Goal: Check status: Check status

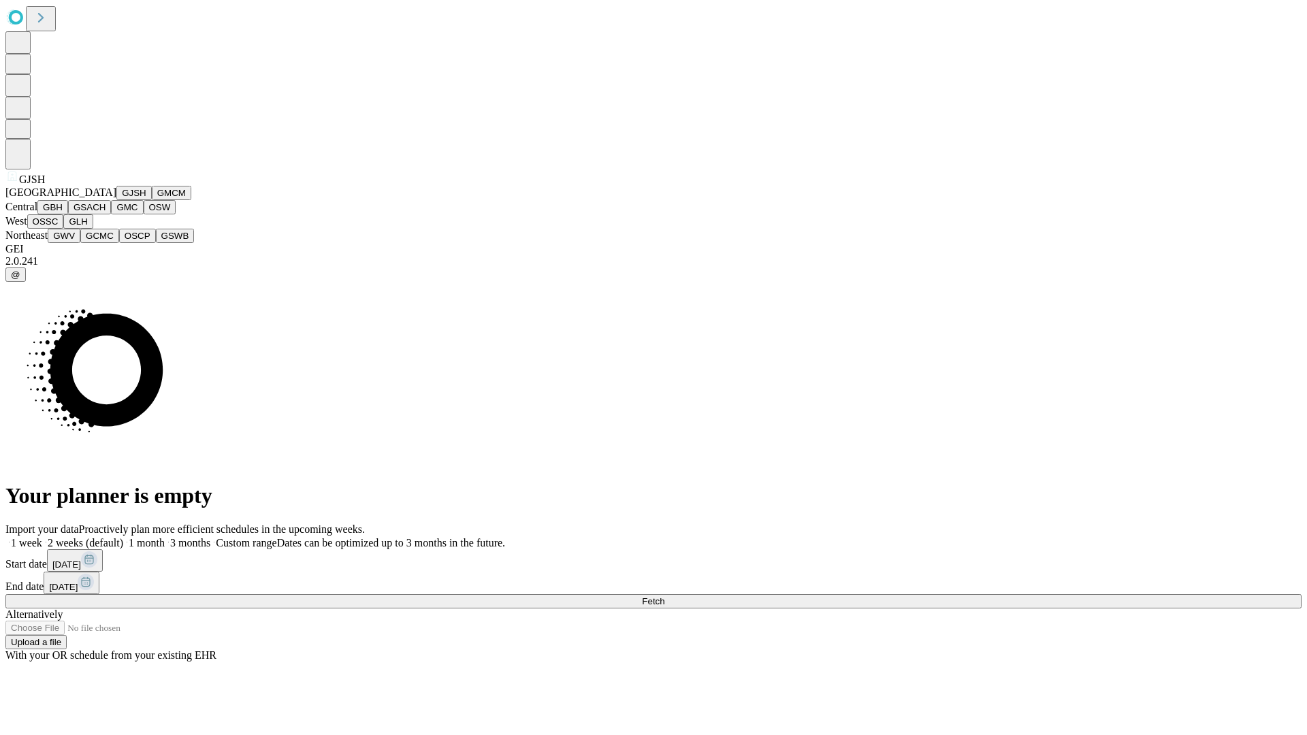
click at [116, 200] on button "GJSH" at bounding box center [133, 193] width 35 height 14
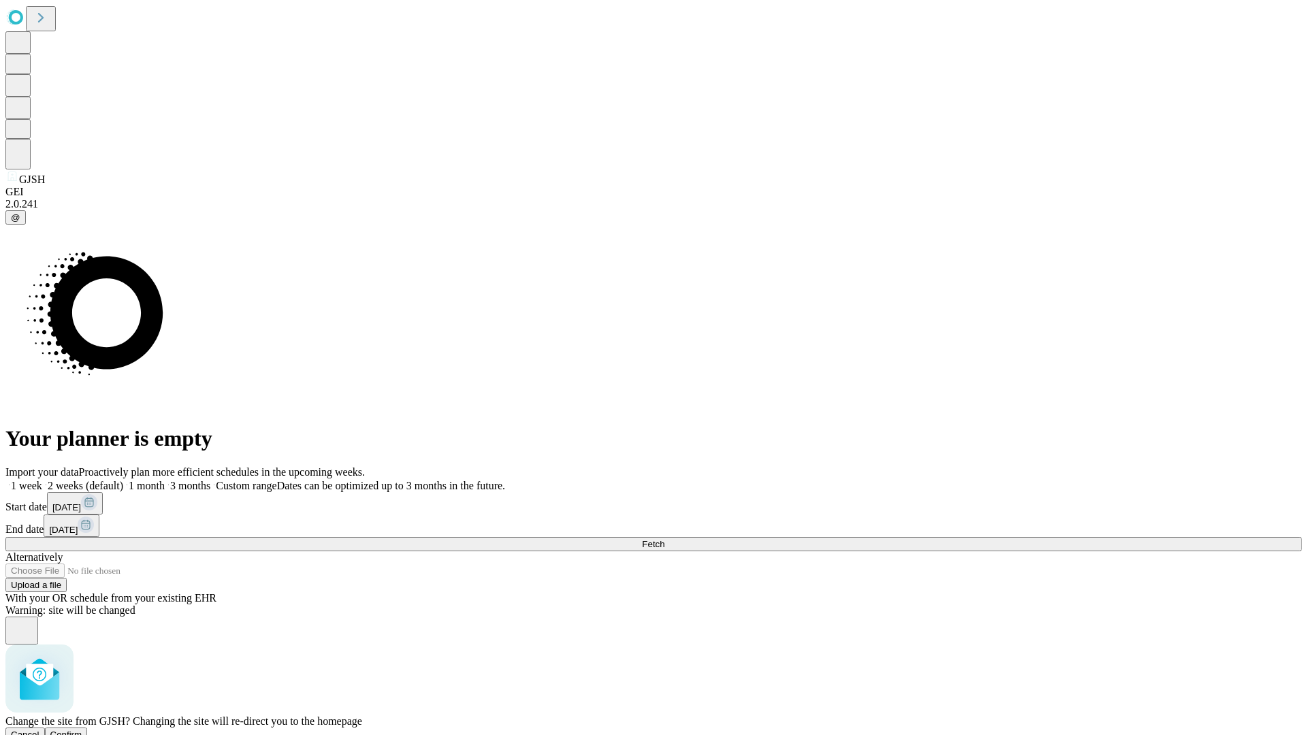
click at [82, 730] on span "Confirm" at bounding box center [66, 735] width 32 height 10
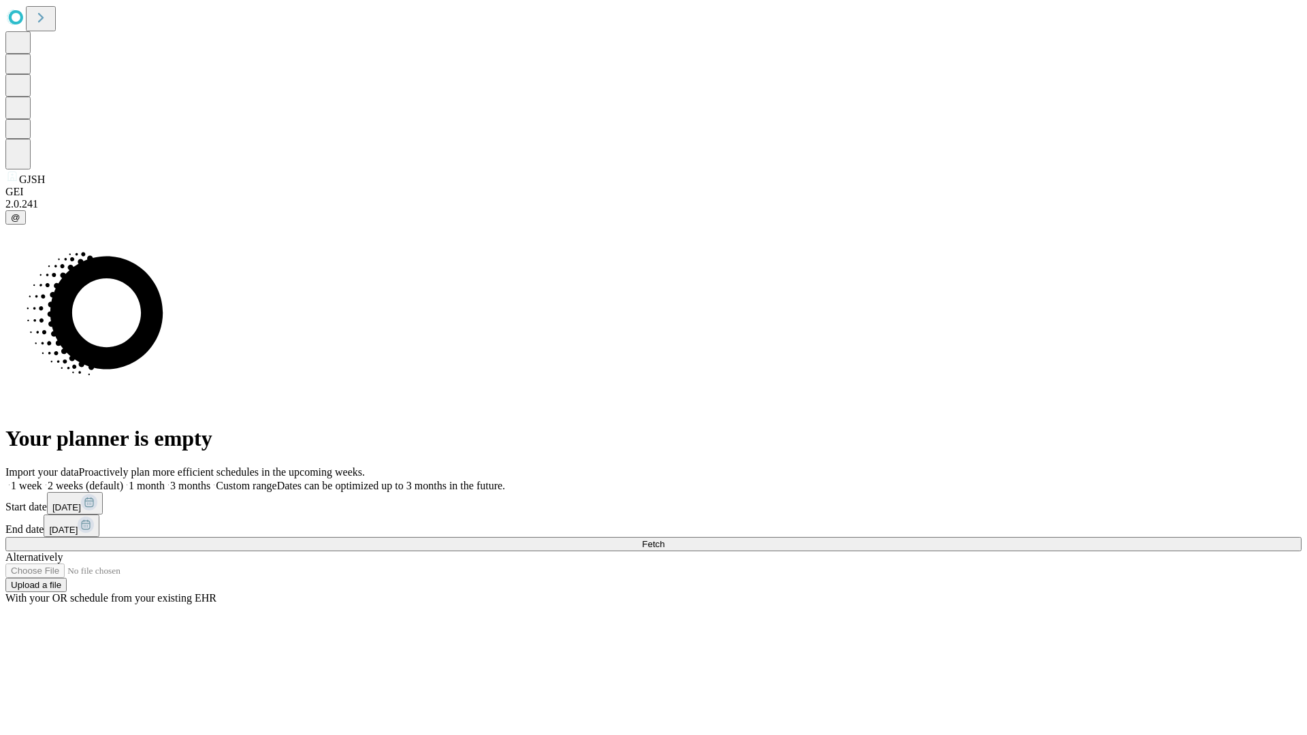
click at [42, 480] on label "1 week" at bounding box center [23, 486] width 37 height 12
click at [664, 539] on span "Fetch" at bounding box center [653, 544] width 22 height 10
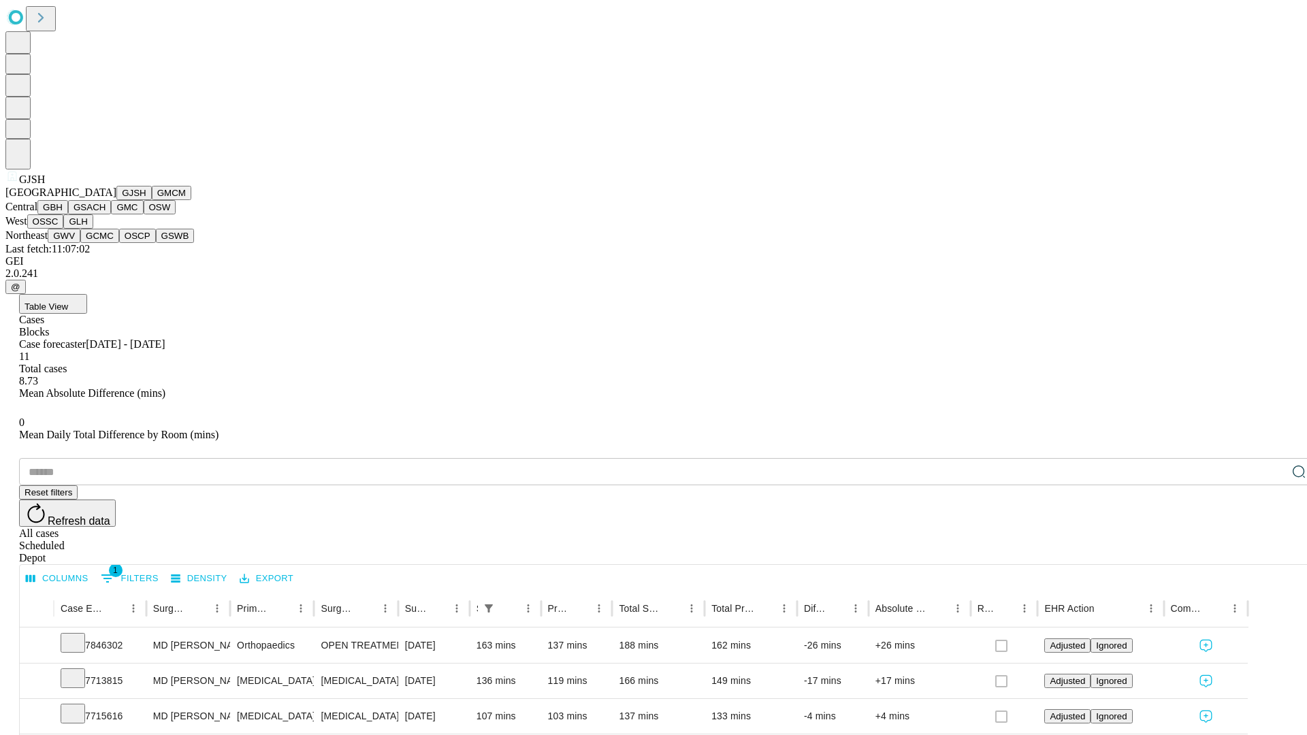
click at [152, 200] on button "GMCM" at bounding box center [171, 193] width 39 height 14
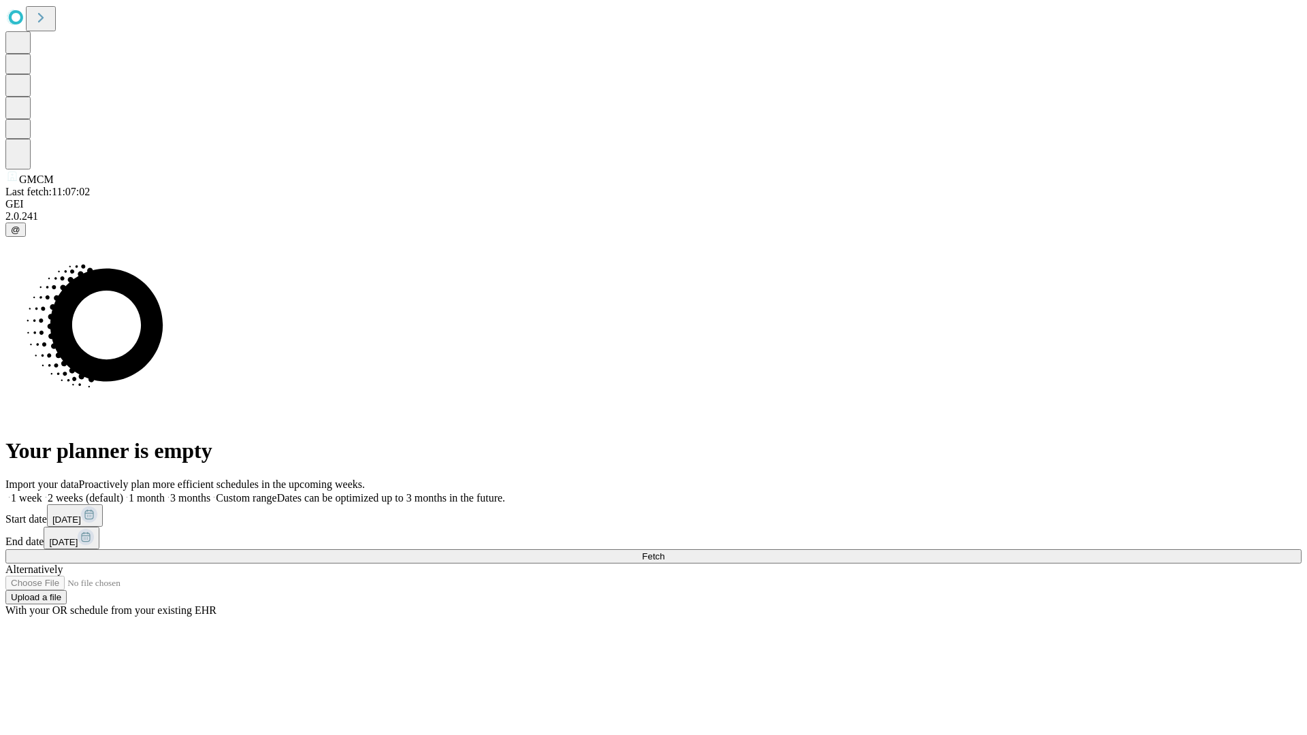
click at [42, 492] on label "1 week" at bounding box center [23, 498] width 37 height 12
click at [664, 551] on span "Fetch" at bounding box center [653, 556] width 22 height 10
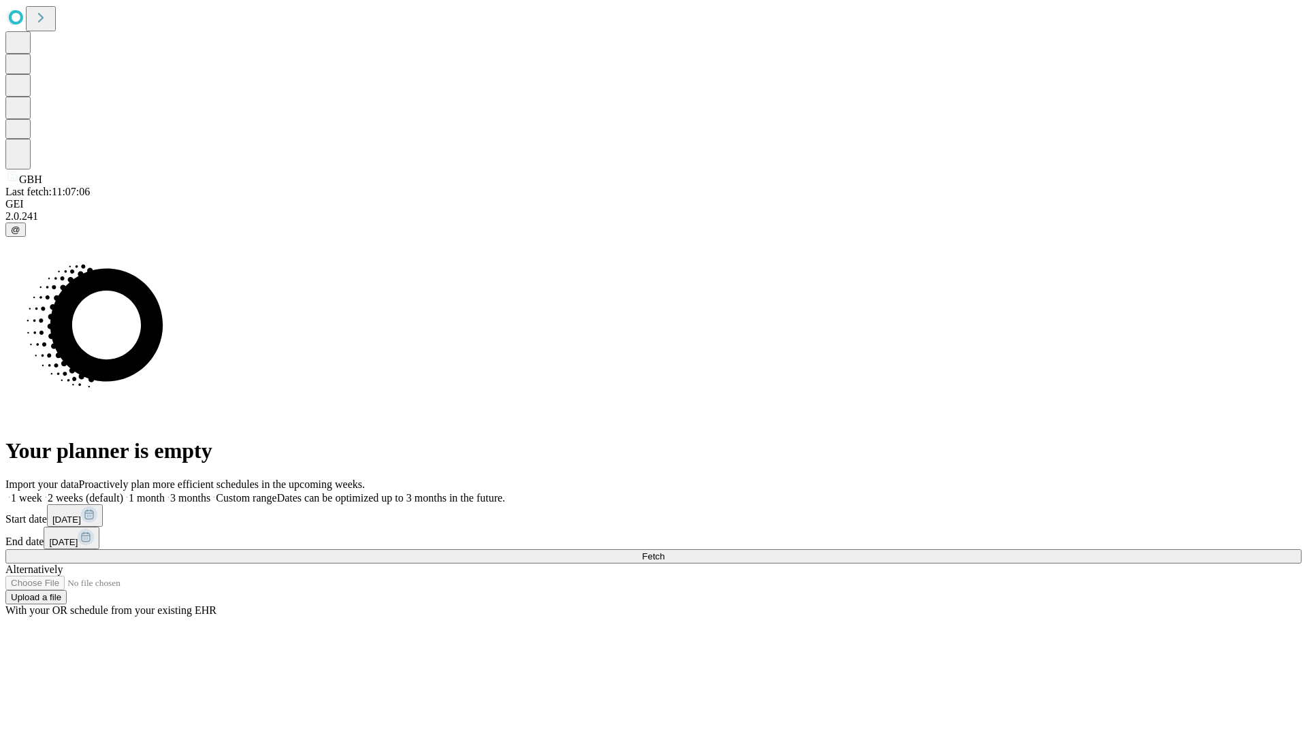
click at [42, 492] on label "1 week" at bounding box center [23, 498] width 37 height 12
click at [664, 551] on span "Fetch" at bounding box center [653, 556] width 22 height 10
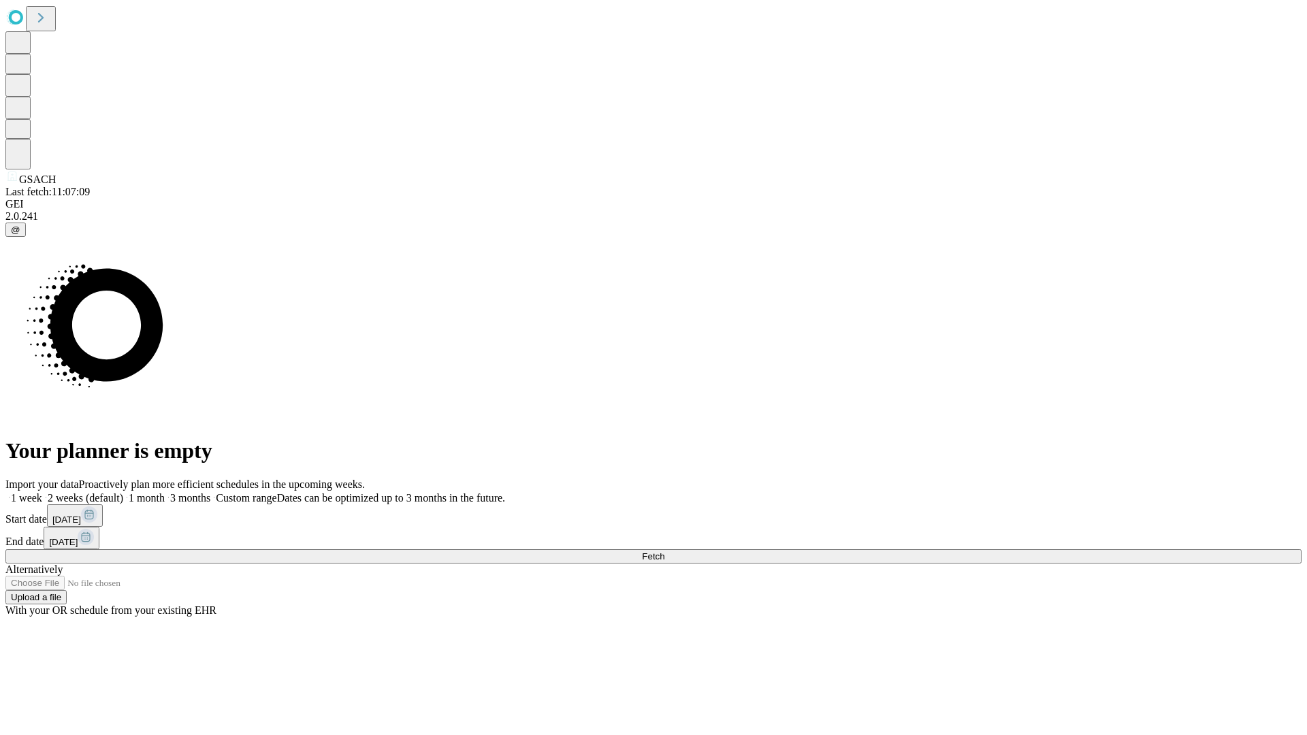
click at [42, 492] on label "1 week" at bounding box center [23, 498] width 37 height 12
click at [664, 551] on span "Fetch" at bounding box center [653, 556] width 22 height 10
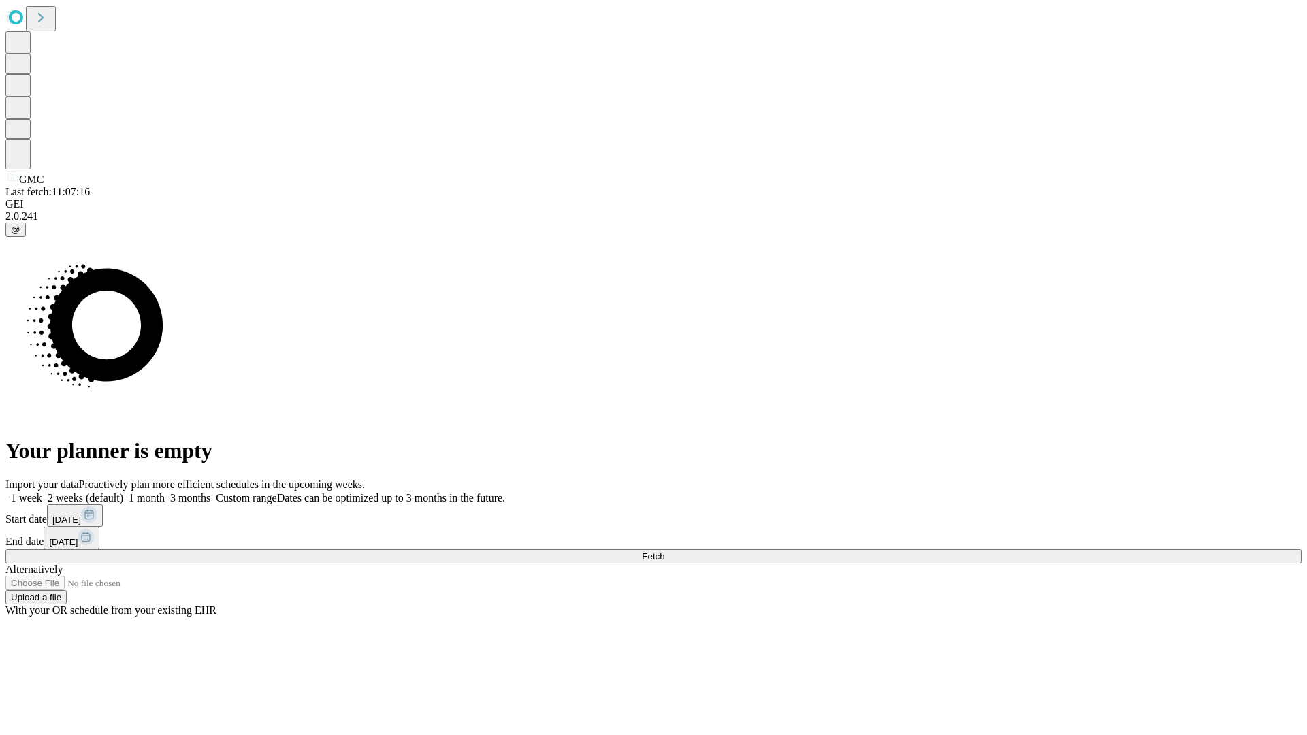
click at [42, 492] on label "1 week" at bounding box center [23, 498] width 37 height 12
click at [664, 551] on span "Fetch" at bounding box center [653, 556] width 22 height 10
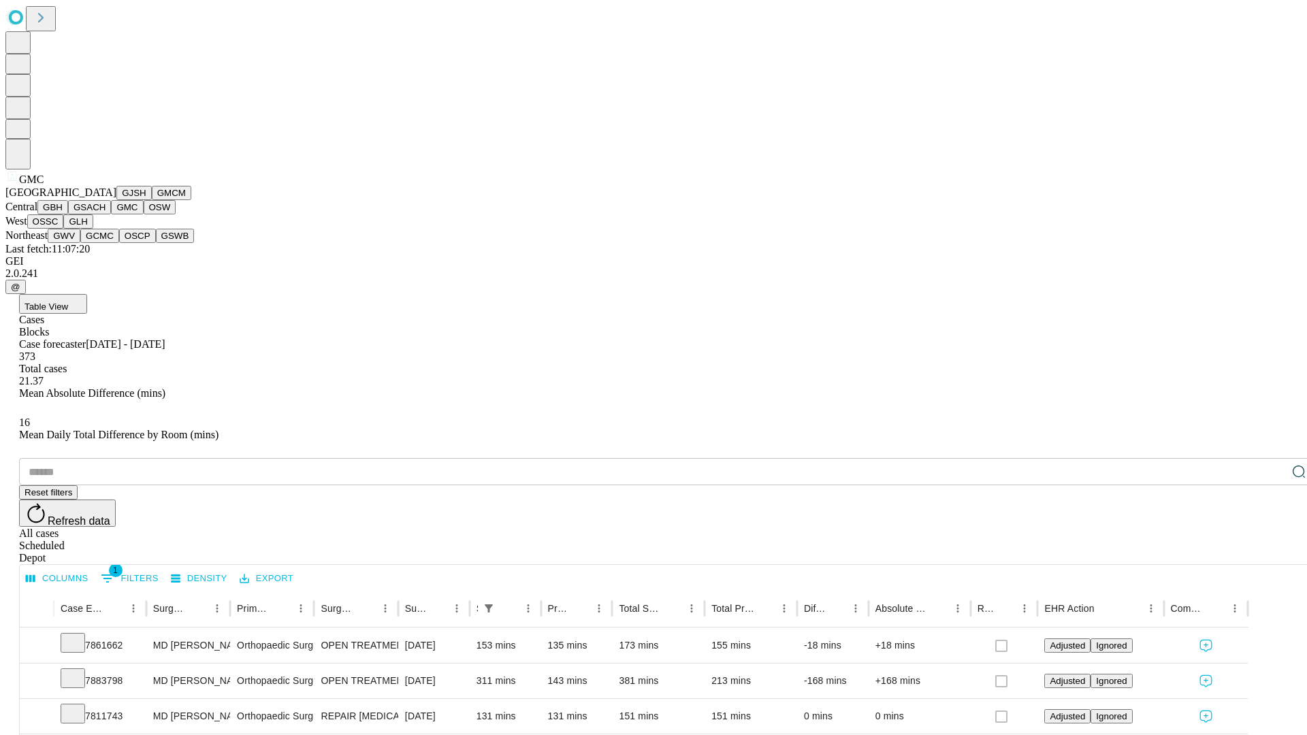
click at [144, 214] on button "OSW" at bounding box center [160, 207] width 33 height 14
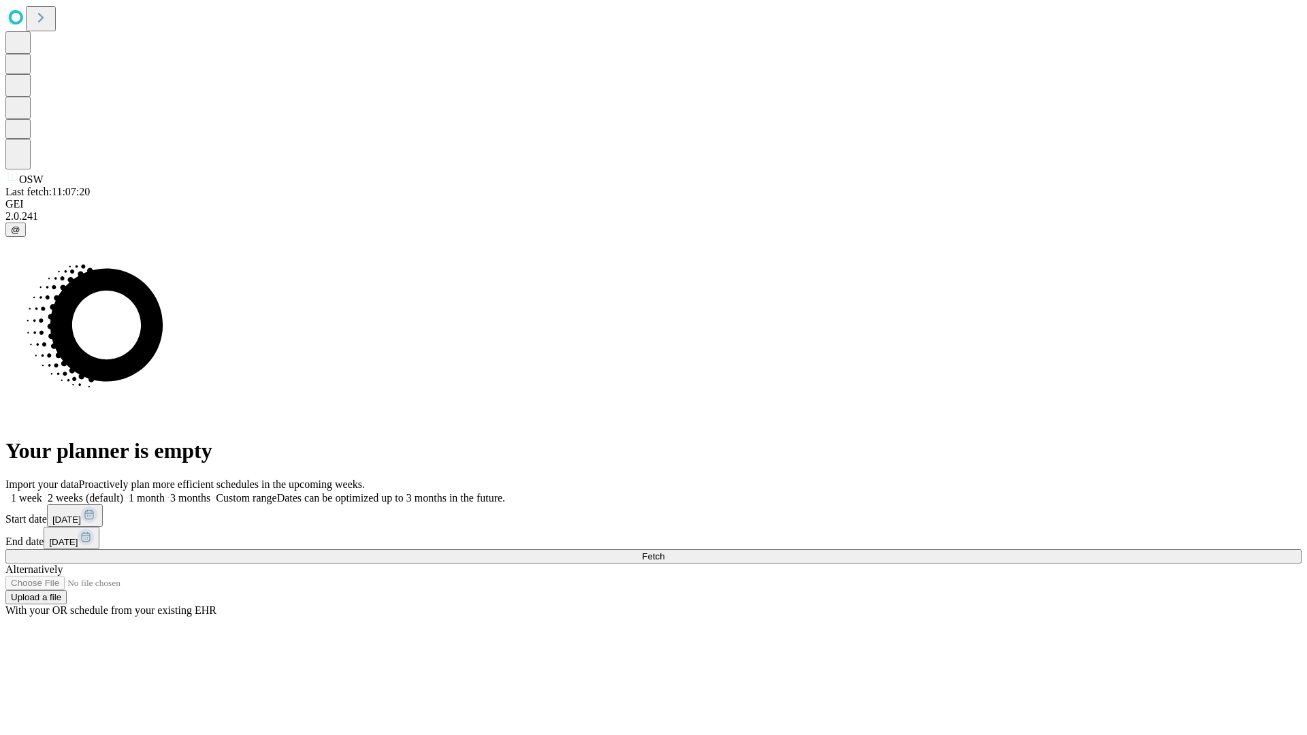
click at [42, 492] on label "1 week" at bounding box center [23, 498] width 37 height 12
click at [664, 551] on span "Fetch" at bounding box center [653, 556] width 22 height 10
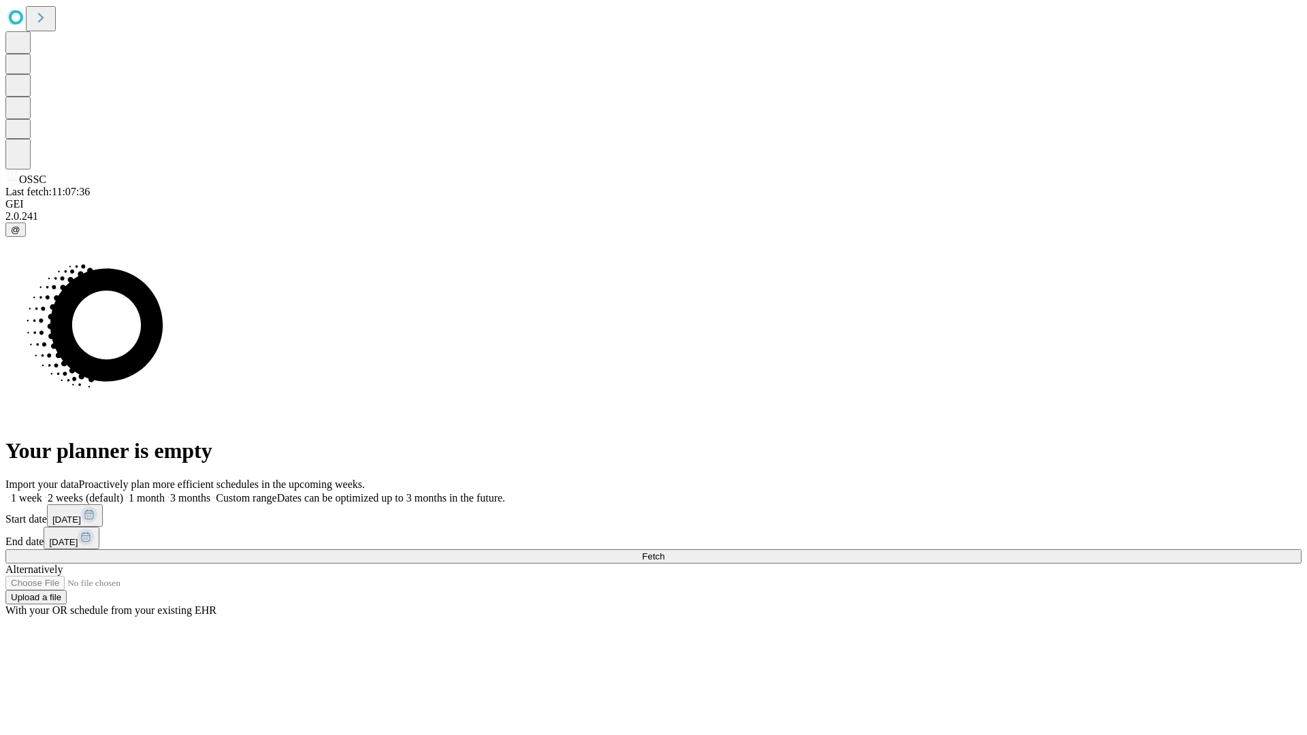
click at [42, 492] on label "1 week" at bounding box center [23, 498] width 37 height 12
click at [664, 551] on span "Fetch" at bounding box center [653, 556] width 22 height 10
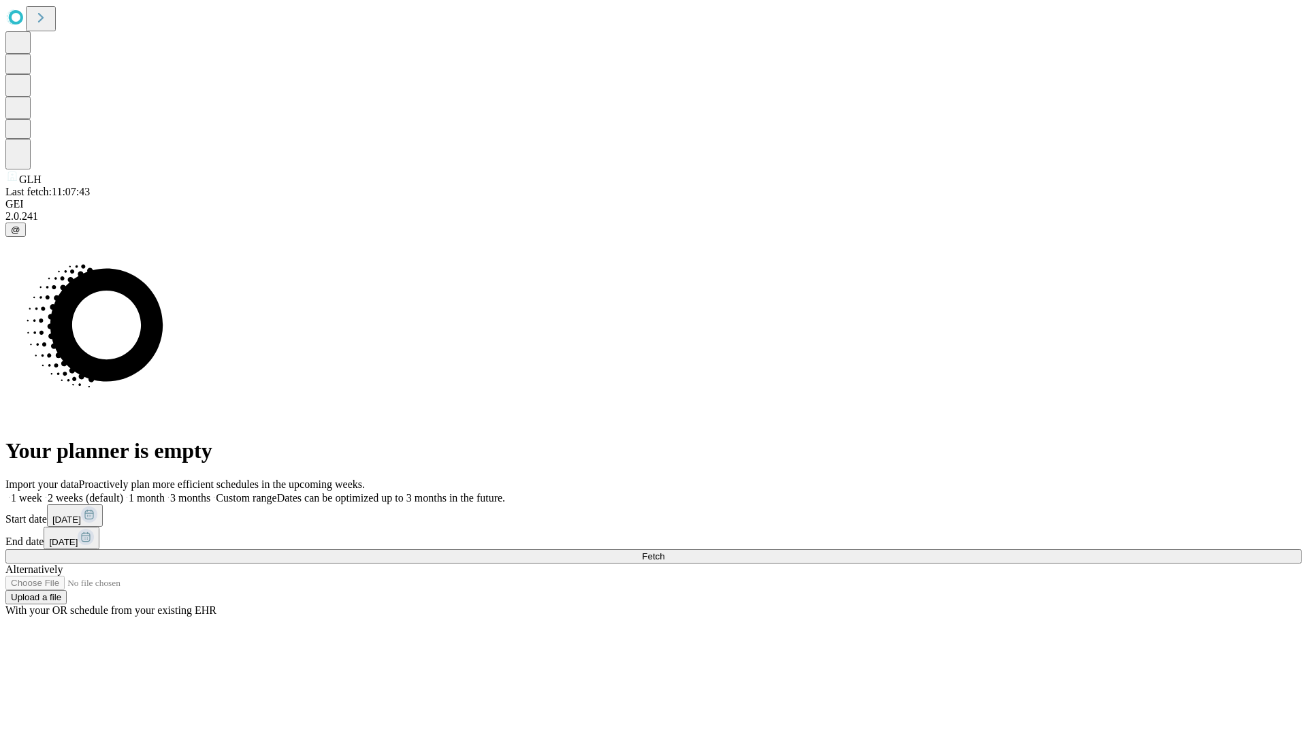
click at [42, 492] on label "1 week" at bounding box center [23, 498] width 37 height 12
click at [664, 551] on span "Fetch" at bounding box center [653, 556] width 22 height 10
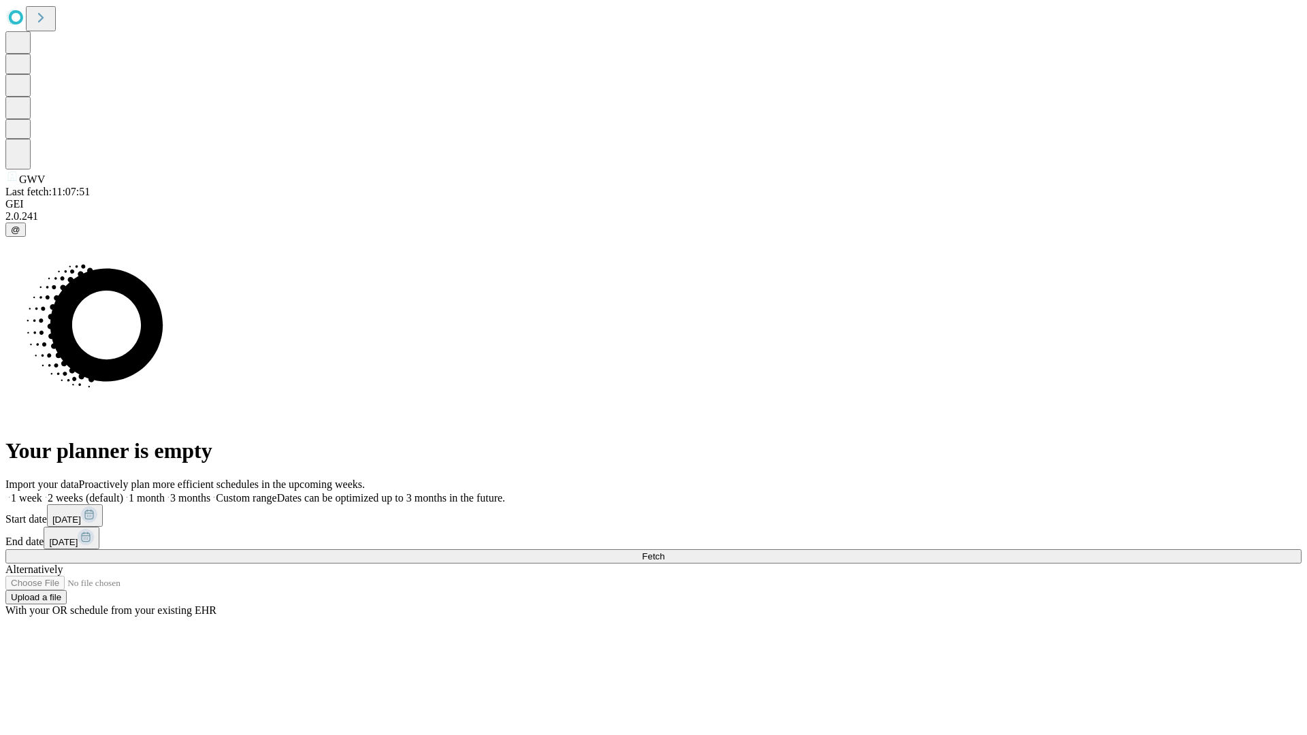
click at [42, 492] on label "1 week" at bounding box center [23, 498] width 37 height 12
click at [664, 551] on span "Fetch" at bounding box center [653, 556] width 22 height 10
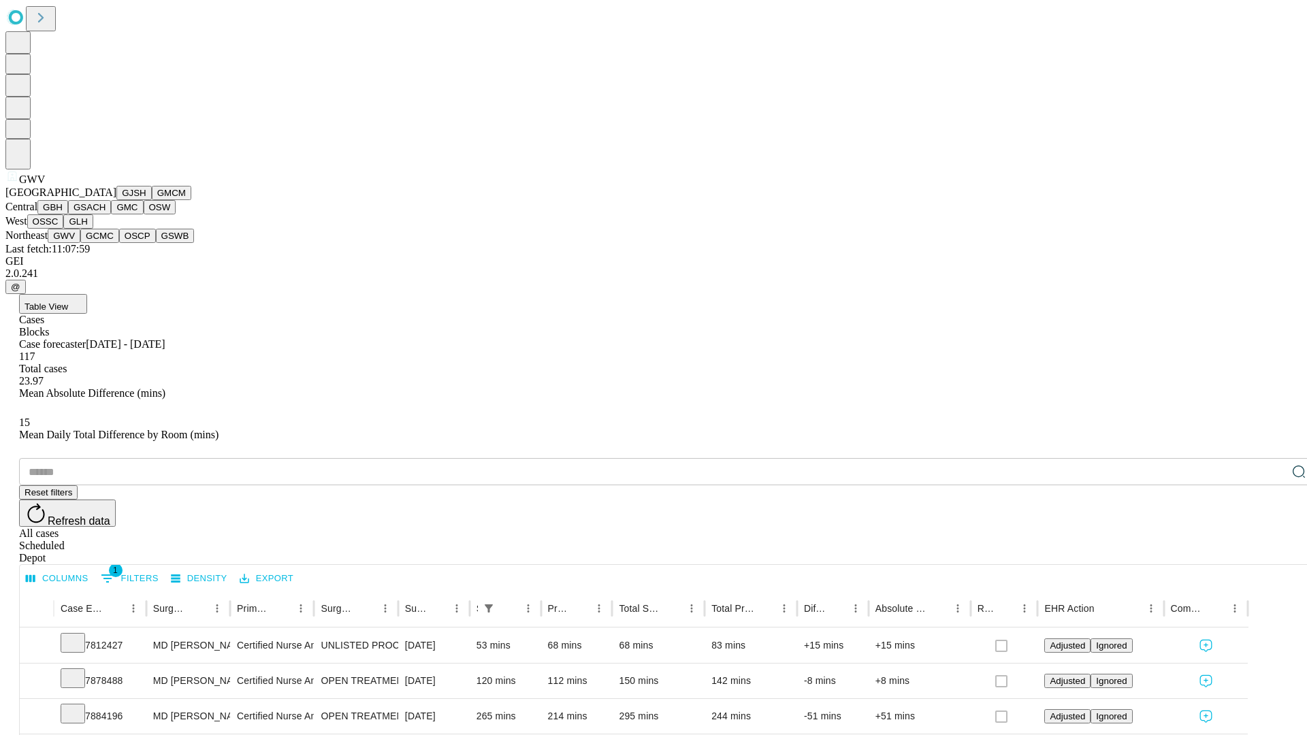
click at [106, 243] on button "GCMC" at bounding box center [99, 236] width 39 height 14
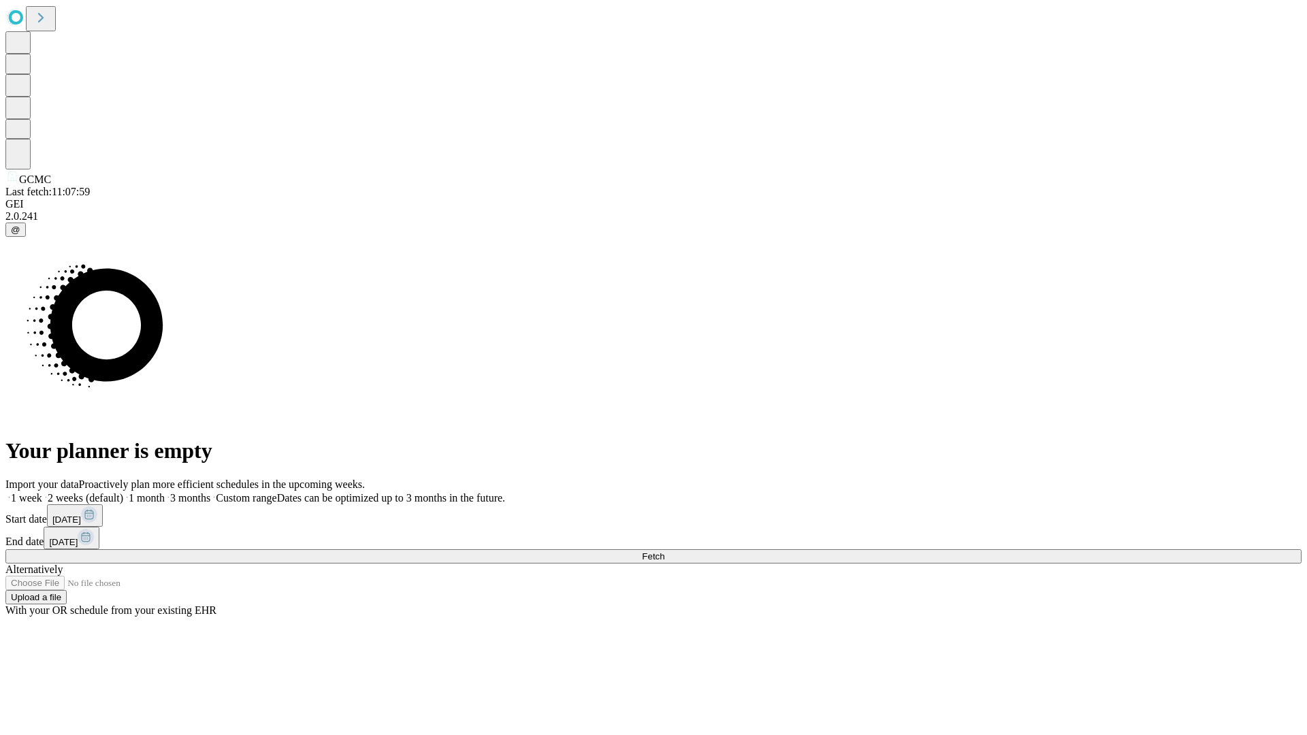
click at [42, 492] on label "1 week" at bounding box center [23, 498] width 37 height 12
click at [664, 551] on span "Fetch" at bounding box center [653, 556] width 22 height 10
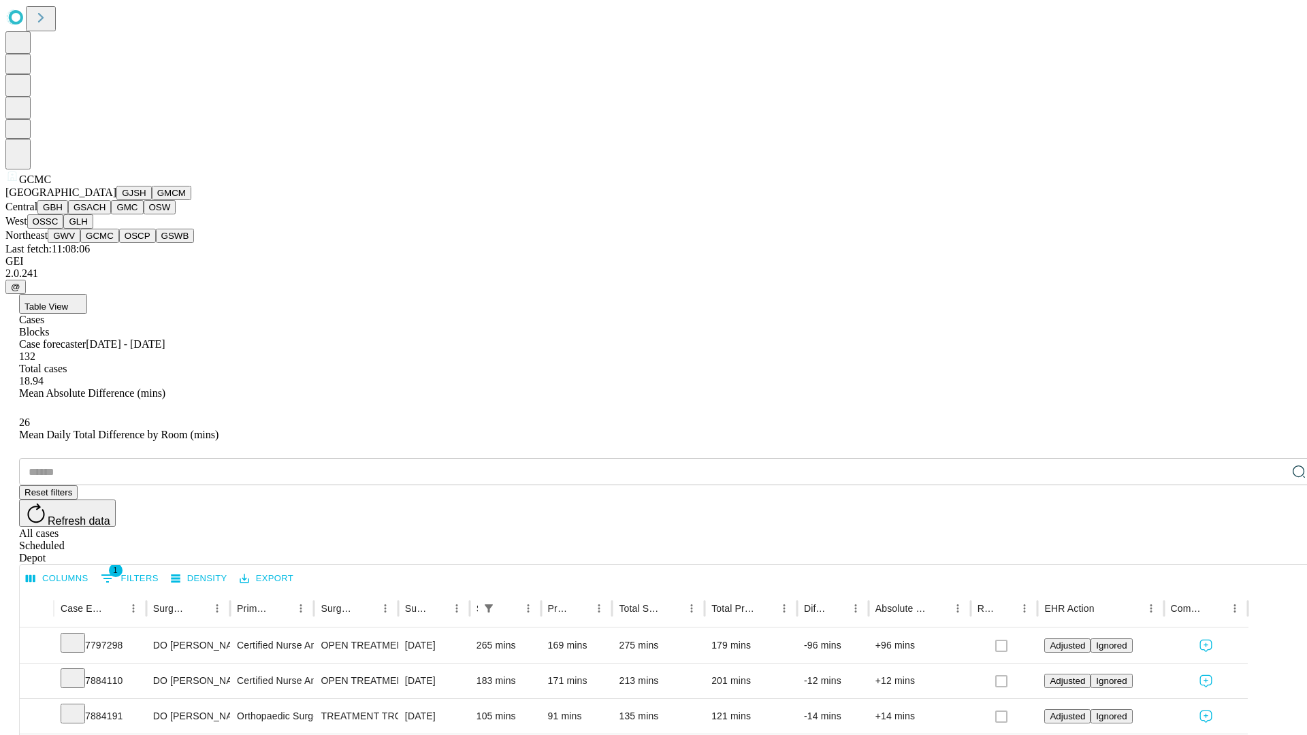
click at [119, 243] on button "OSCP" at bounding box center [137, 236] width 37 height 14
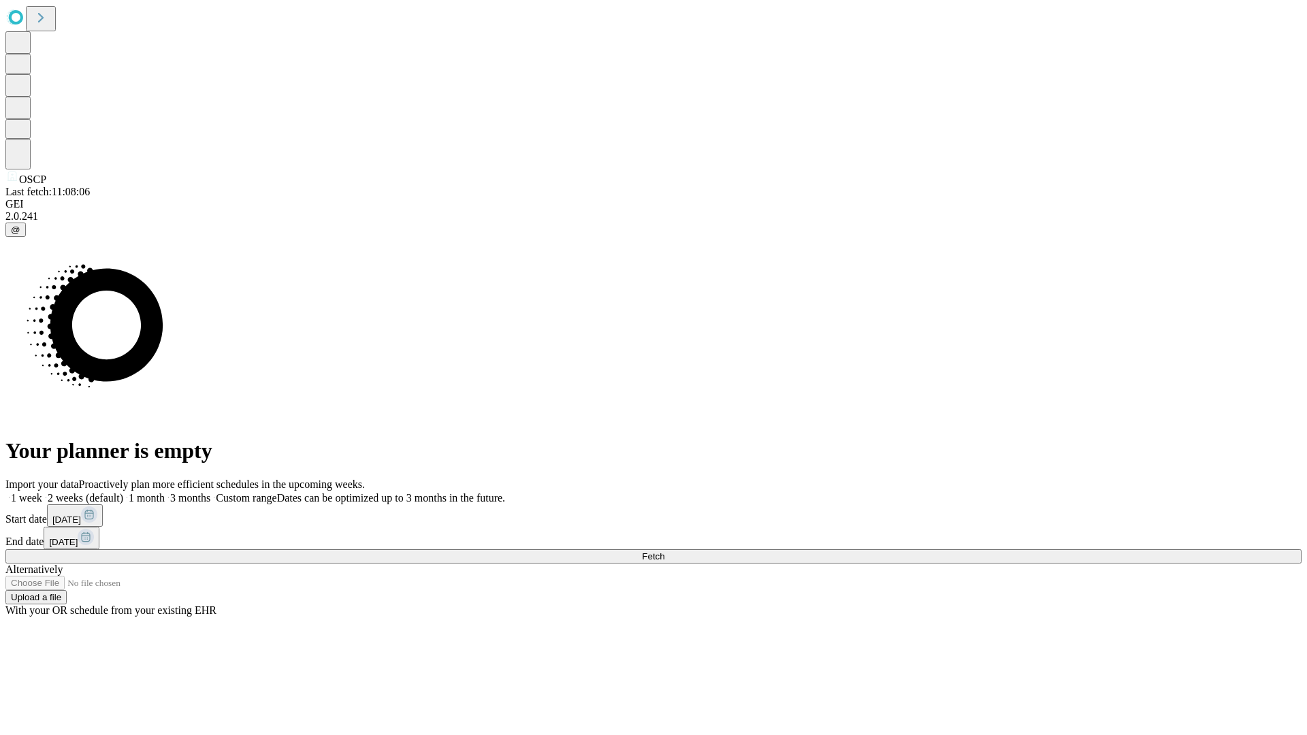
click at [42, 492] on label "1 week" at bounding box center [23, 498] width 37 height 12
click at [664, 551] on span "Fetch" at bounding box center [653, 556] width 22 height 10
